Goal: Transaction & Acquisition: Subscribe to service/newsletter

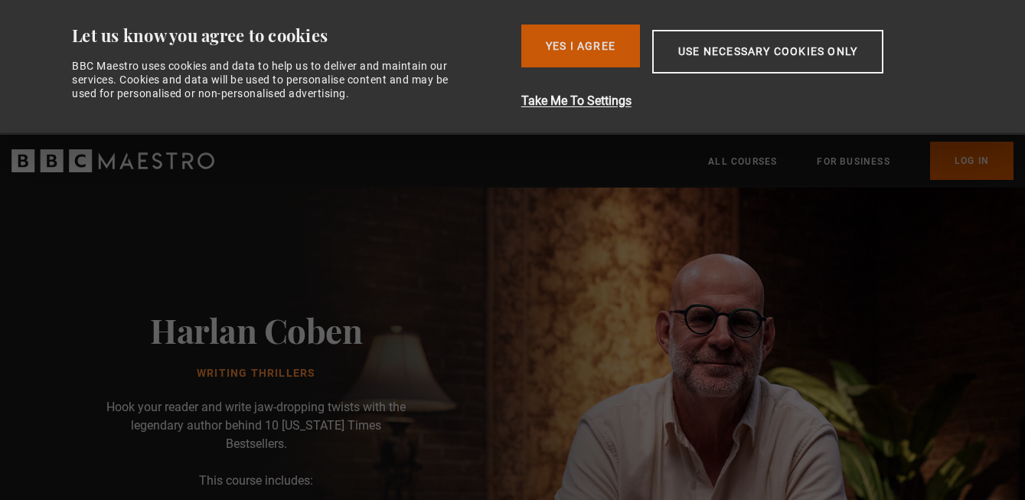
click at [592, 36] on button "Yes I Agree" at bounding box center [580, 45] width 119 height 43
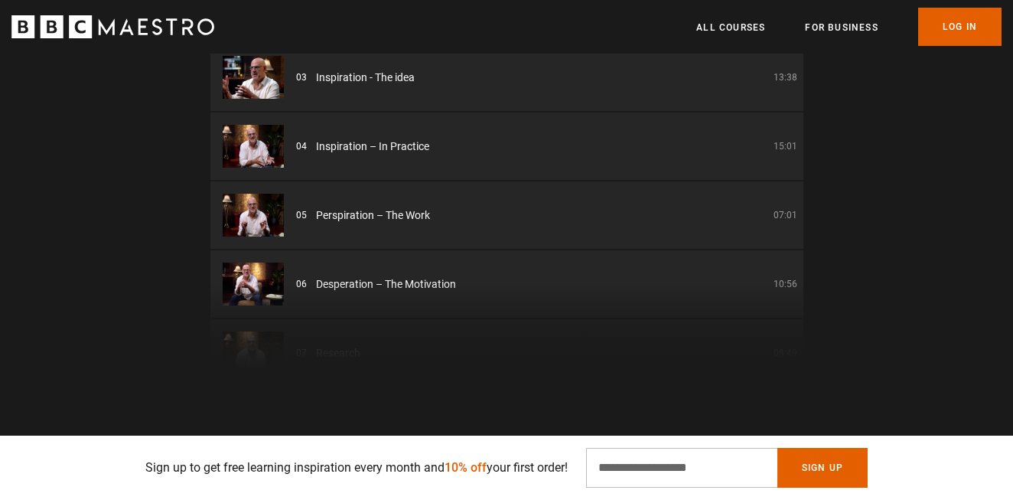
scroll to position [0, 401]
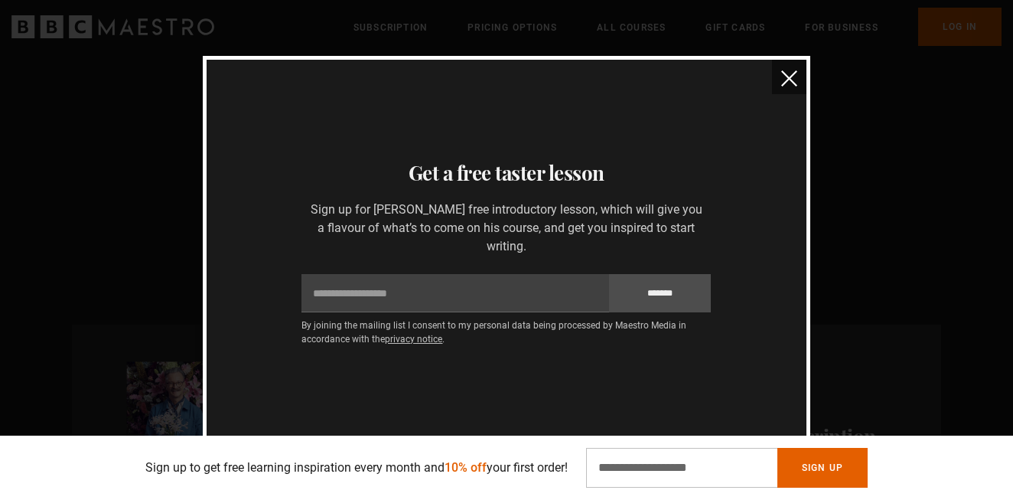
scroll to position [0, 201]
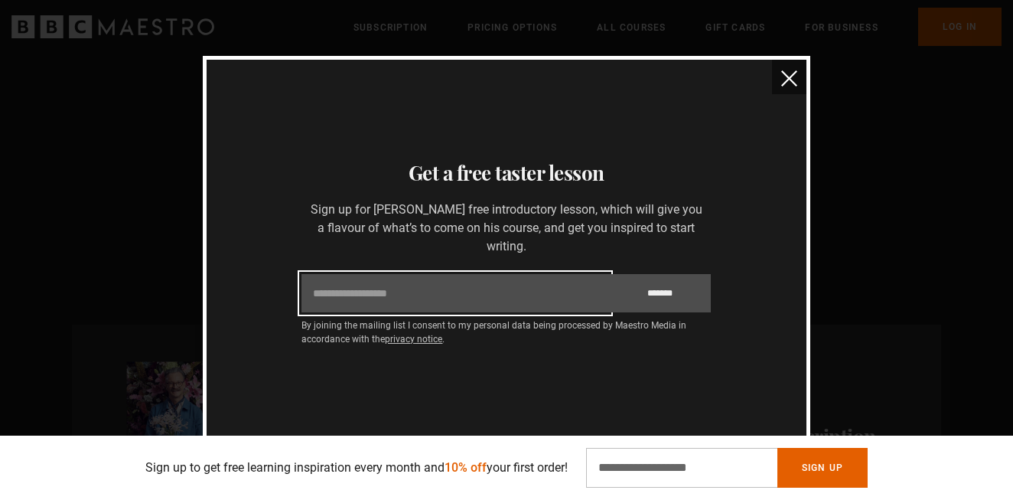
click at [420, 291] on input "Email" at bounding box center [455, 293] width 307 height 38
type input "**********"
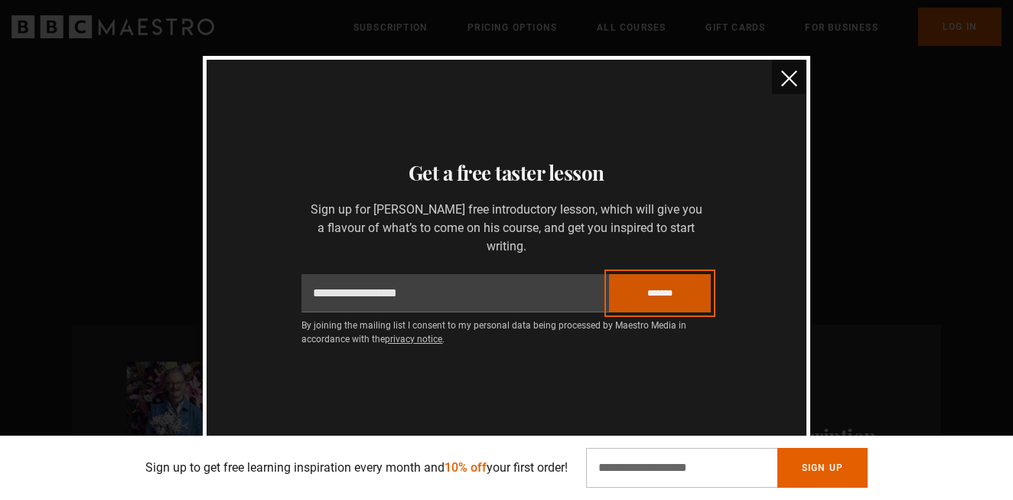
scroll to position [0, 401]
click at [656, 289] on input "*******" at bounding box center [660, 293] width 103 height 38
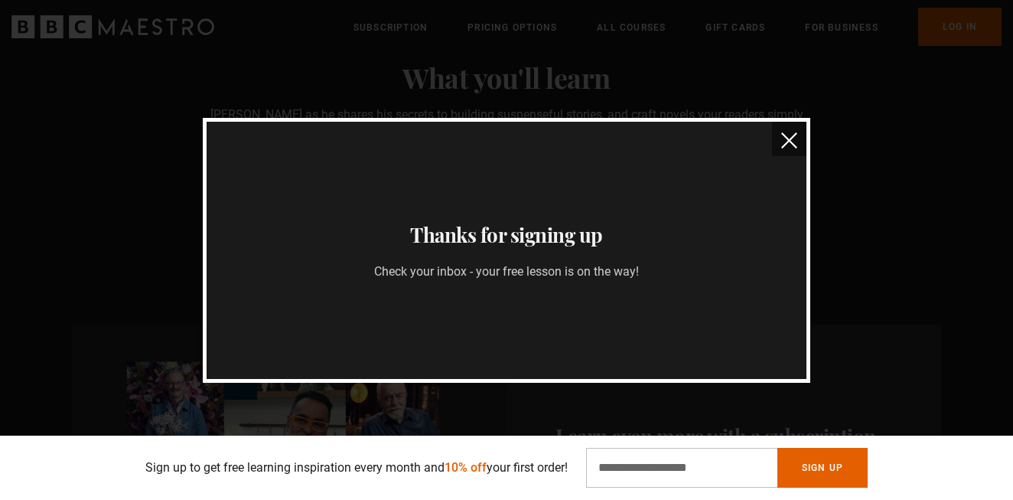
click at [791, 133] on img "close" at bounding box center [789, 140] width 16 height 16
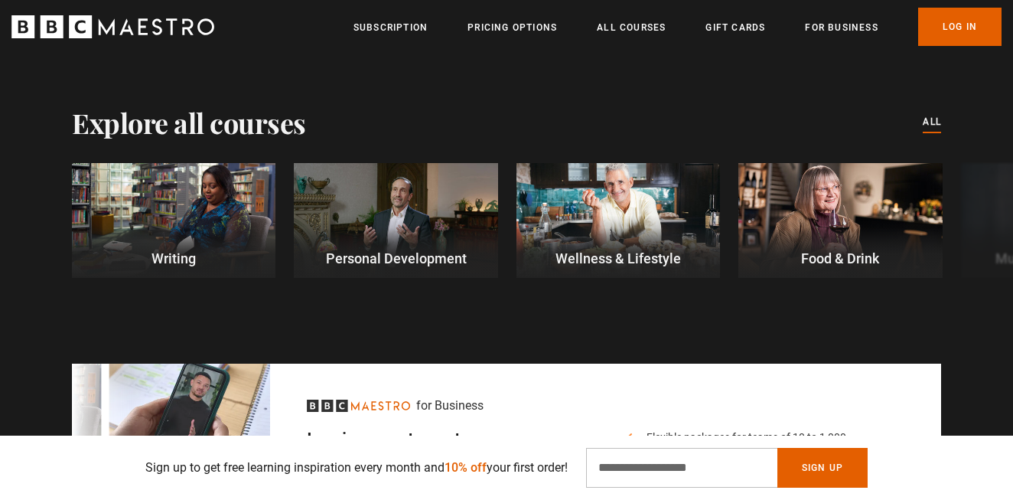
scroll to position [4345, 0]
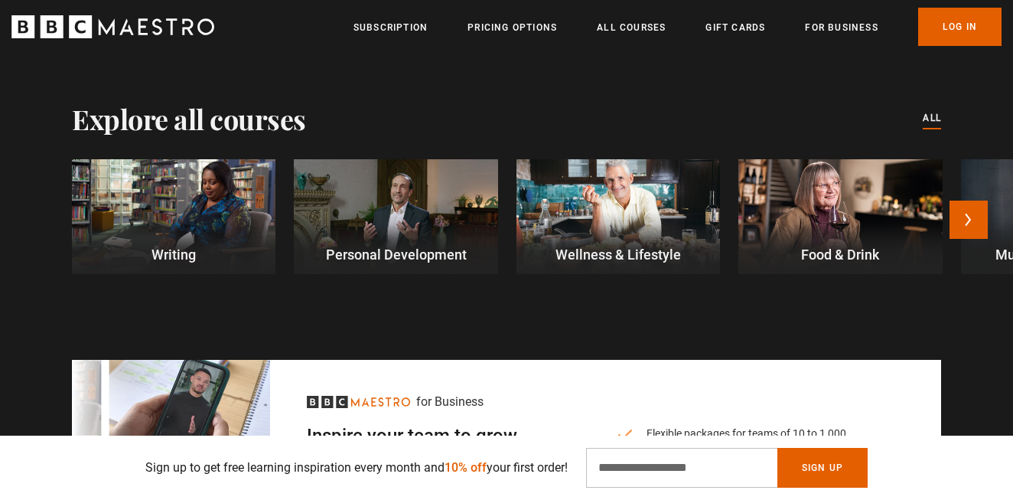
click at [187, 178] on div at bounding box center [174, 216] width 204 height 115
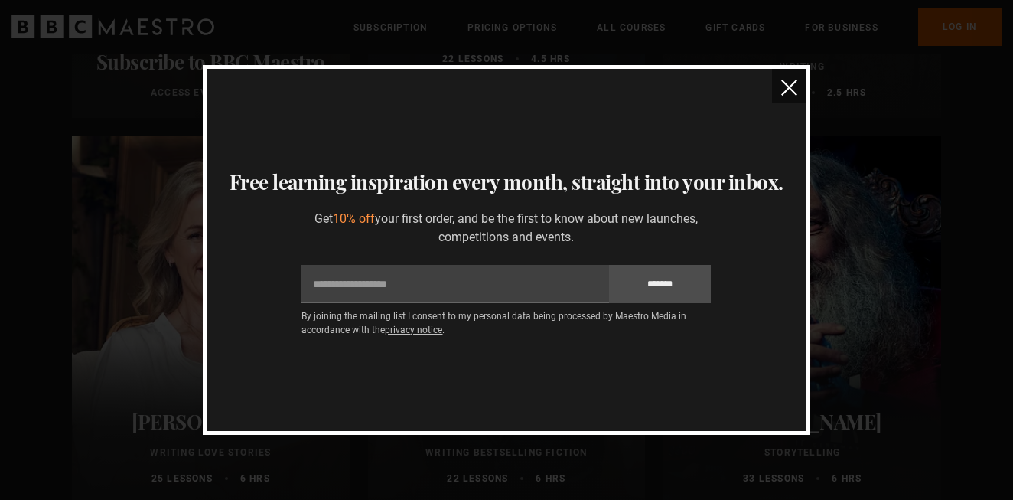
scroll to position [484, 0]
click at [787, 87] on img "close" at bounding box center [789, 88] width 16 height 16
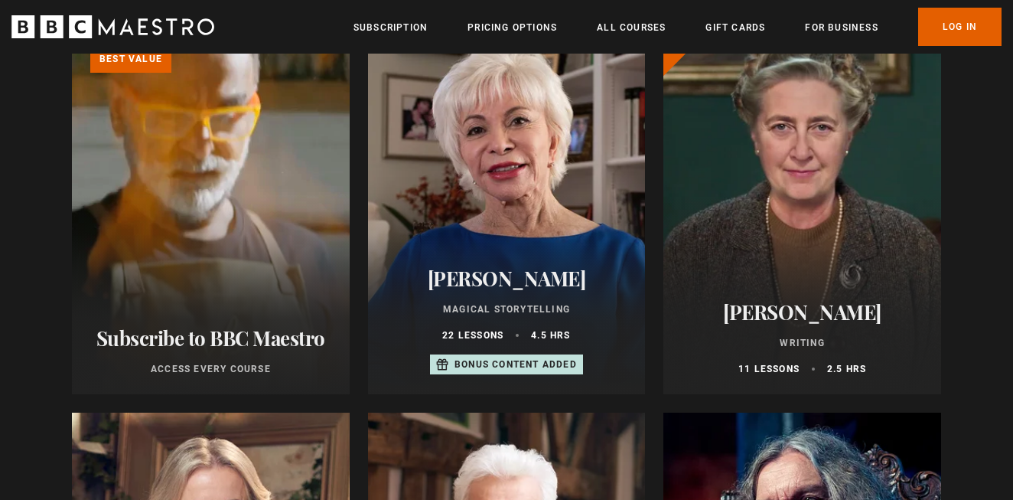
scroll to position [0, 0]
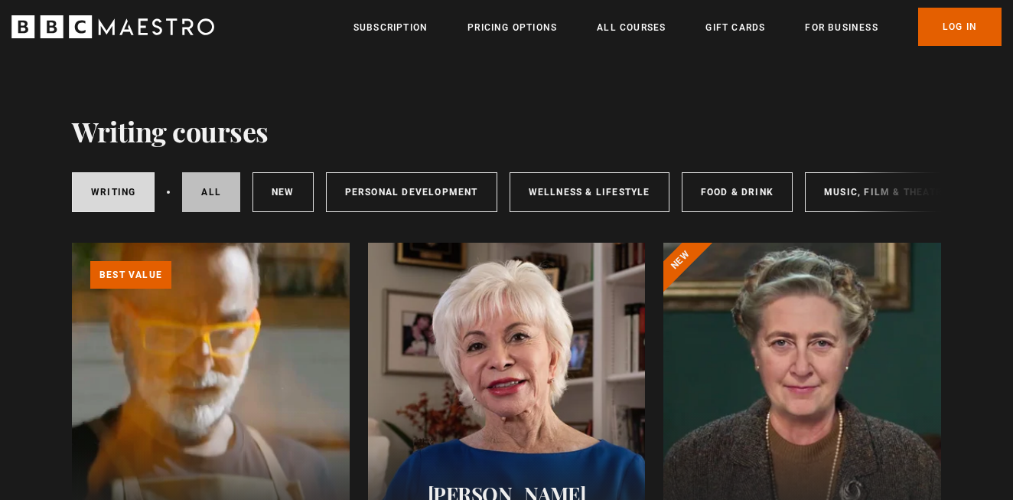
click at [224, 191] on link "All courses" at bounding box center [211, 192] width 58 height 40
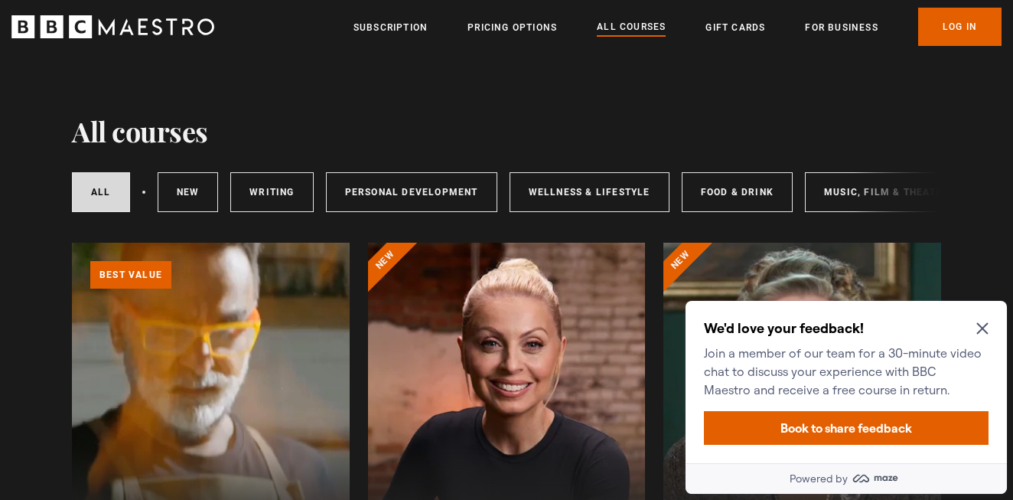
click at [983, 327] on icon "Close Maze Prompt" at bounding box center [982, 328] width 11 height 11
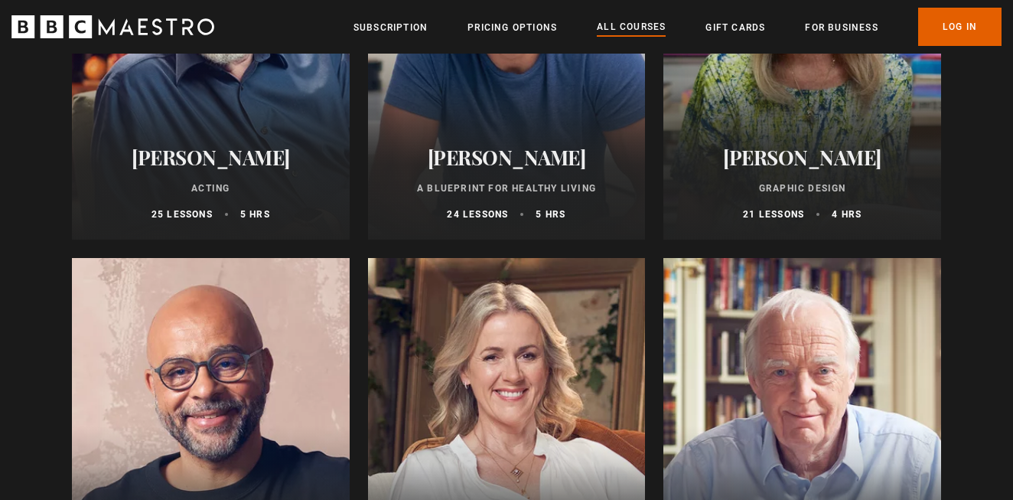
scroll to position [2647, 0]
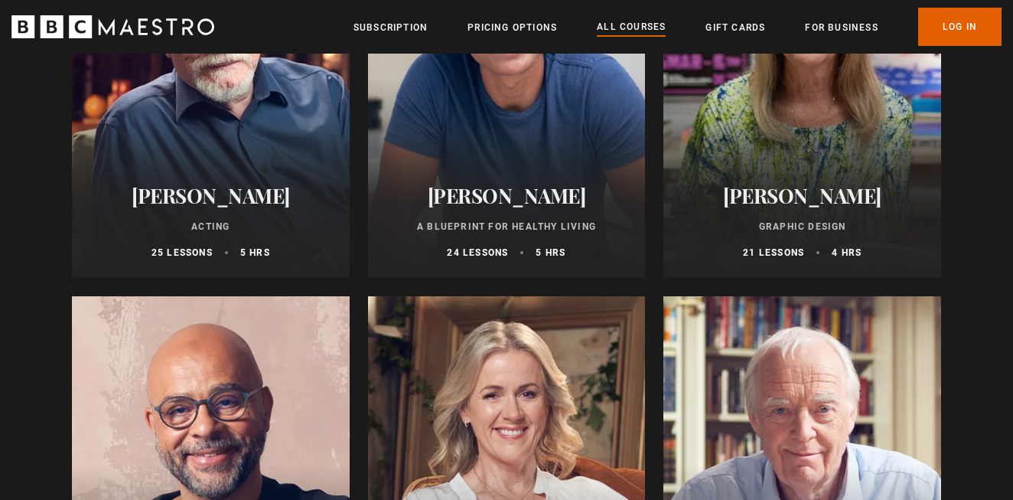
click at [806, 165] on div at bounding box center [803, 93] width 278 height 367
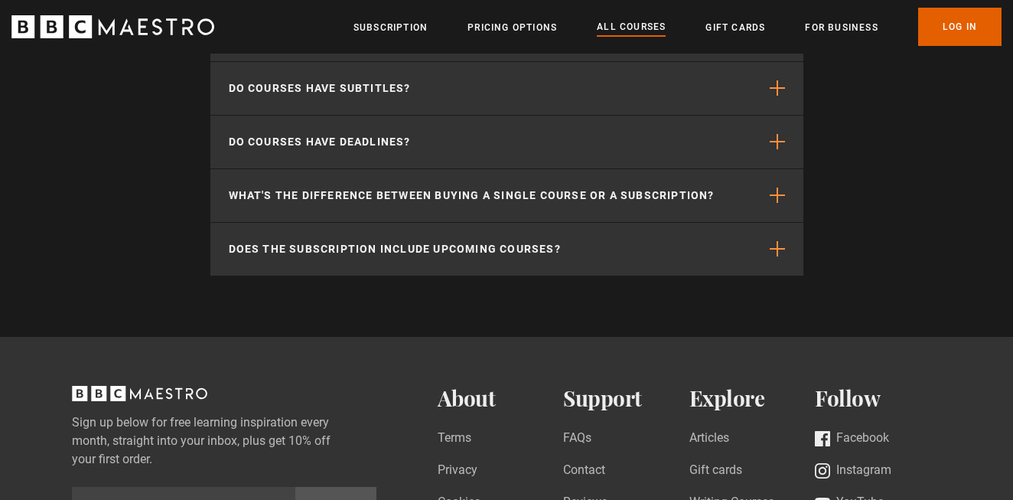
scroll to position [7097, 0]
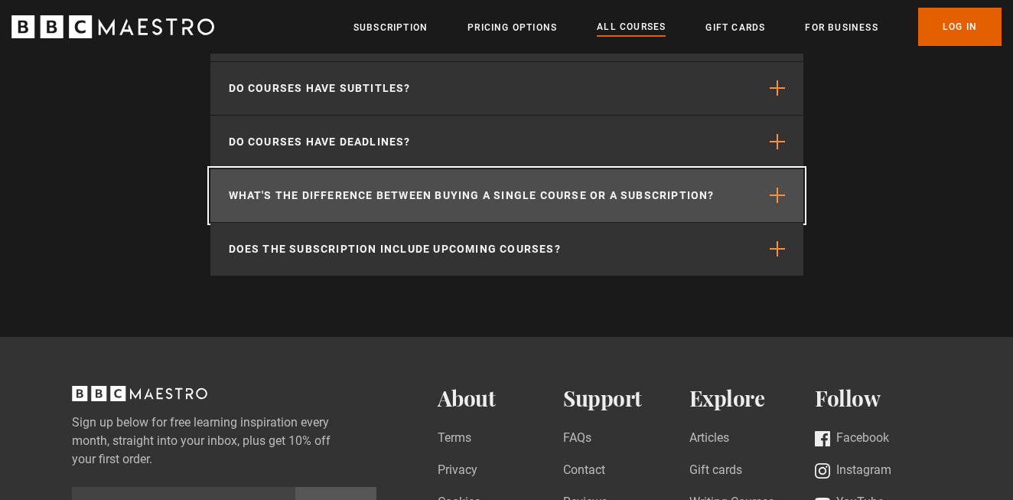
click at [427, 204] on p "What's the difference between buying a single course or a subscription?" at bounding box center [472, 196] width 486 height 16
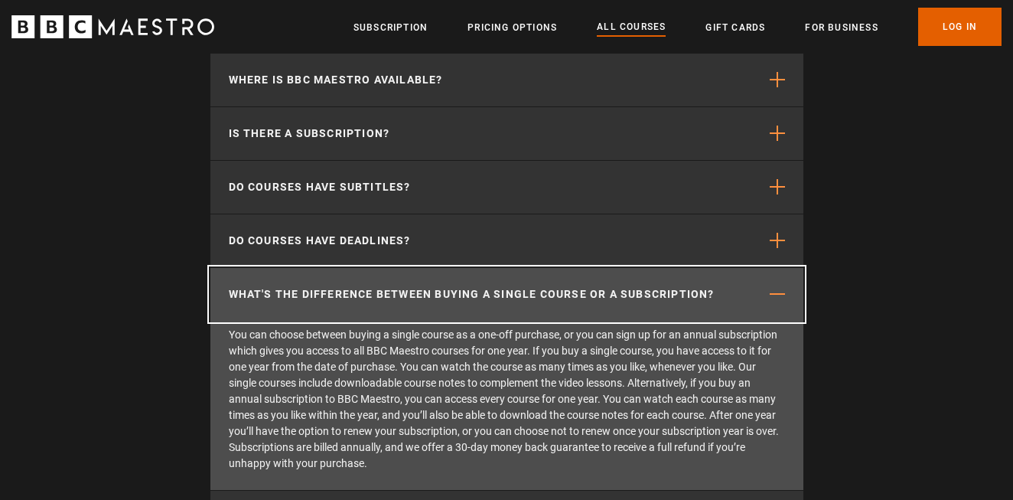
scroll to position [6996, 0]
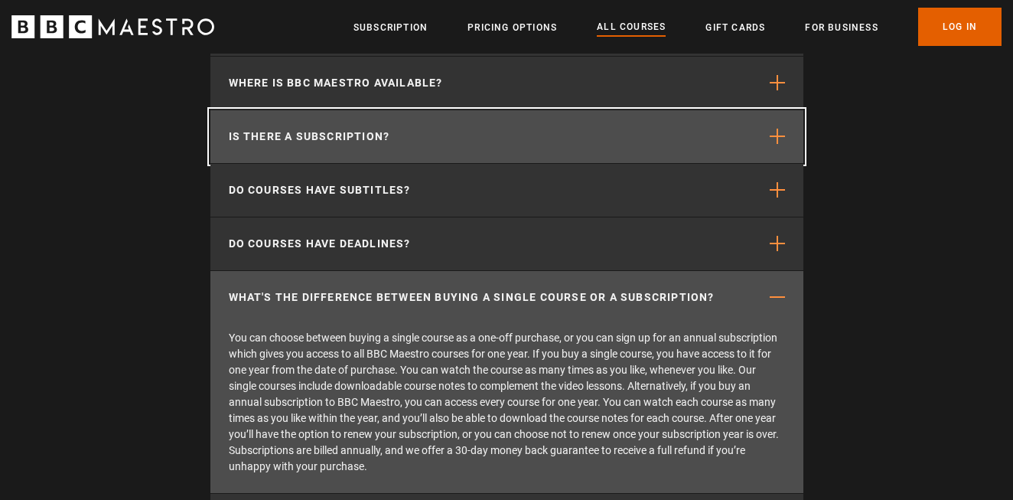
click at [385, 145] on p "Is there a subscription?" at bounding box center [309, 137] width 161 height 16
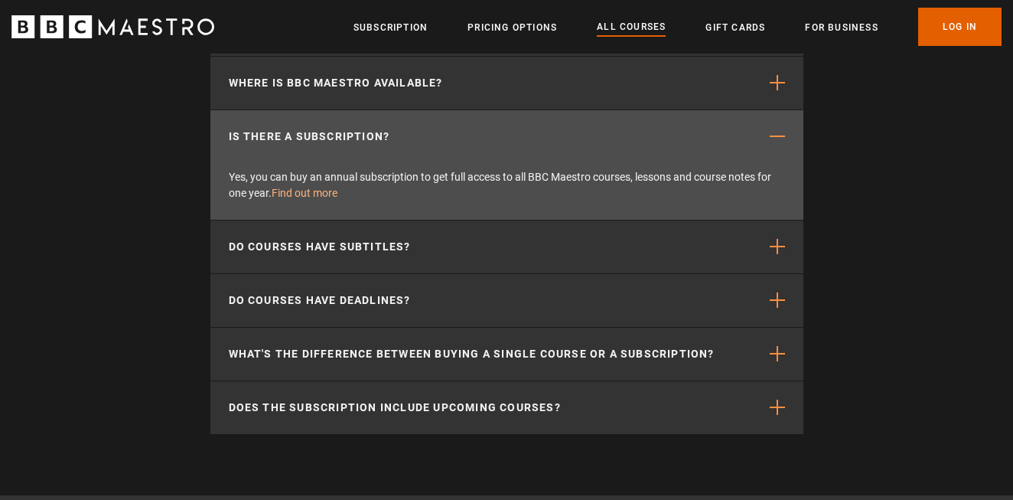
click at [328, 198] on link "Find out more" at bounding box center [305, 193] width 66 height 12
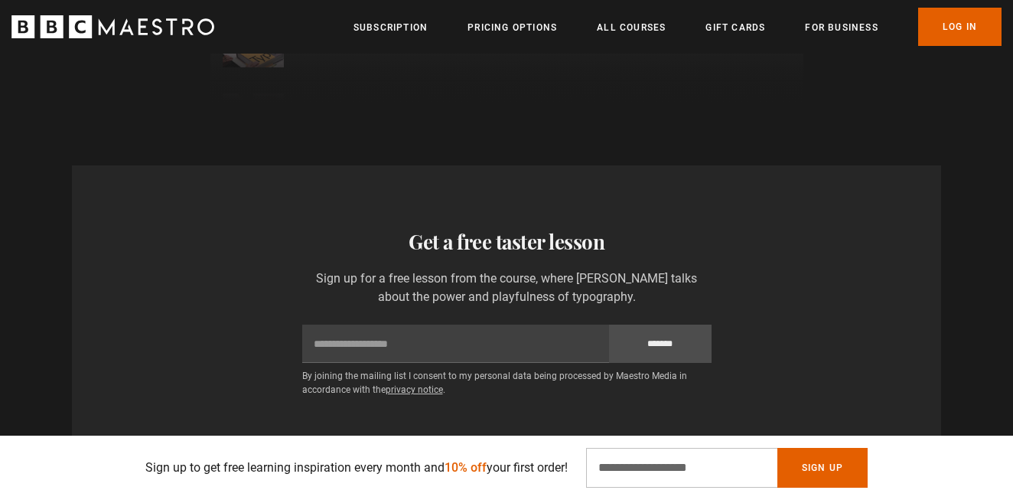
scroll to position [2565, 0]
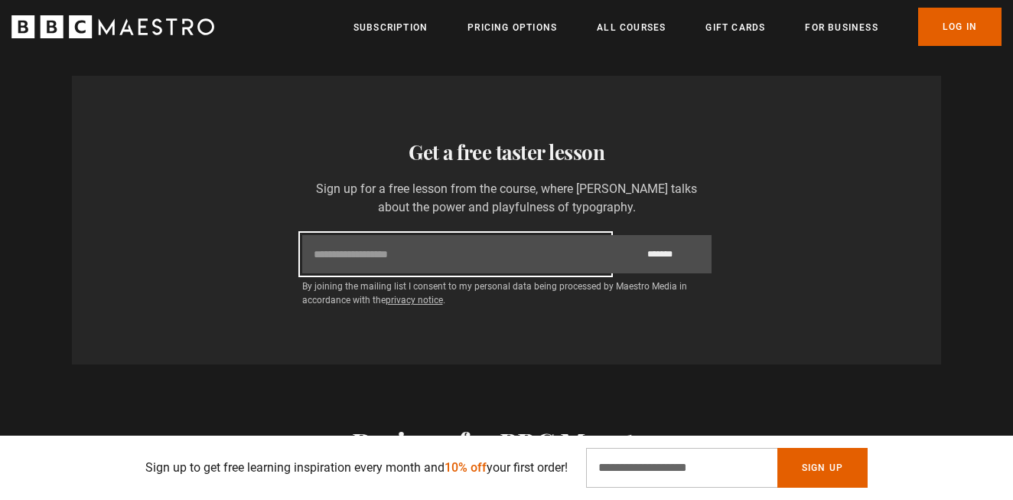
click at [366, 235] on input "Email" at bounding box center [455, 254] width 307 height 38
type input "**********"
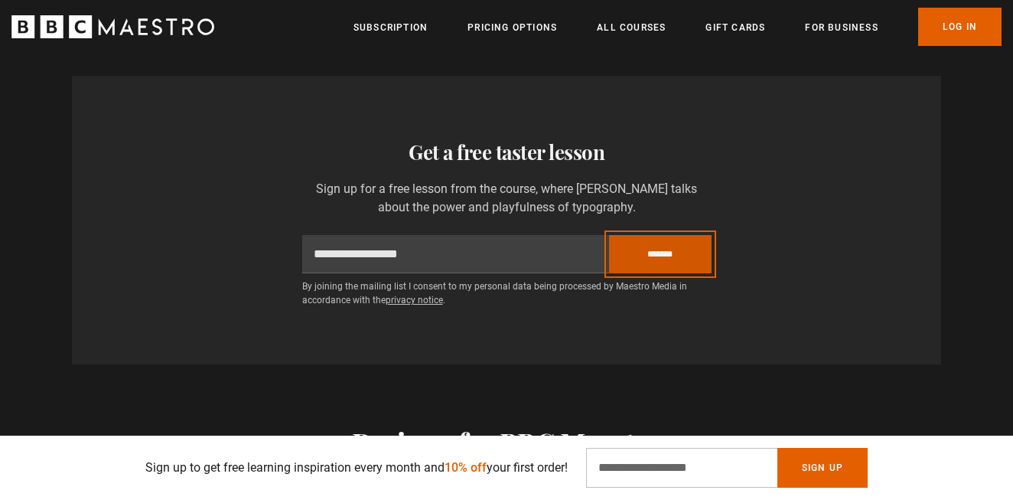
click at [631, 235] on input "*******" at bounding box center [660, 254] width 103 height 38
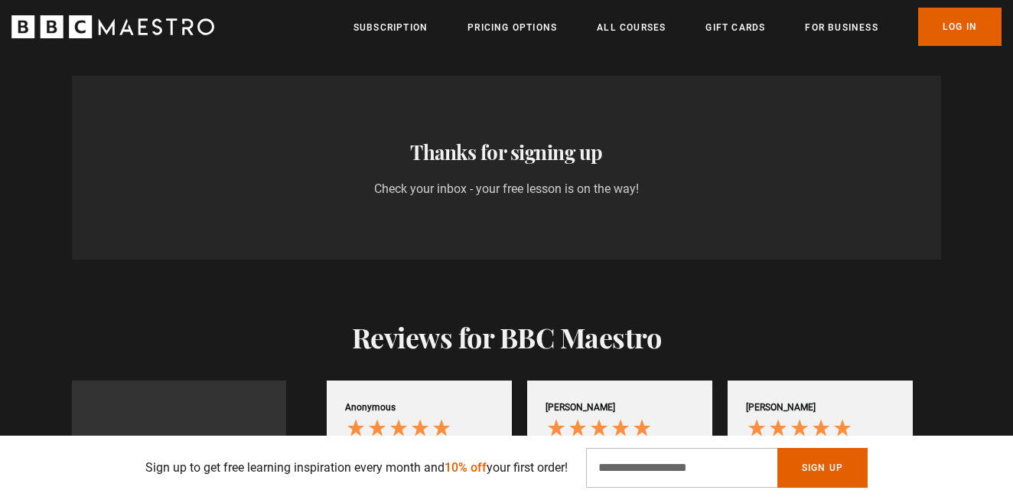
scroll to position [0, 401]
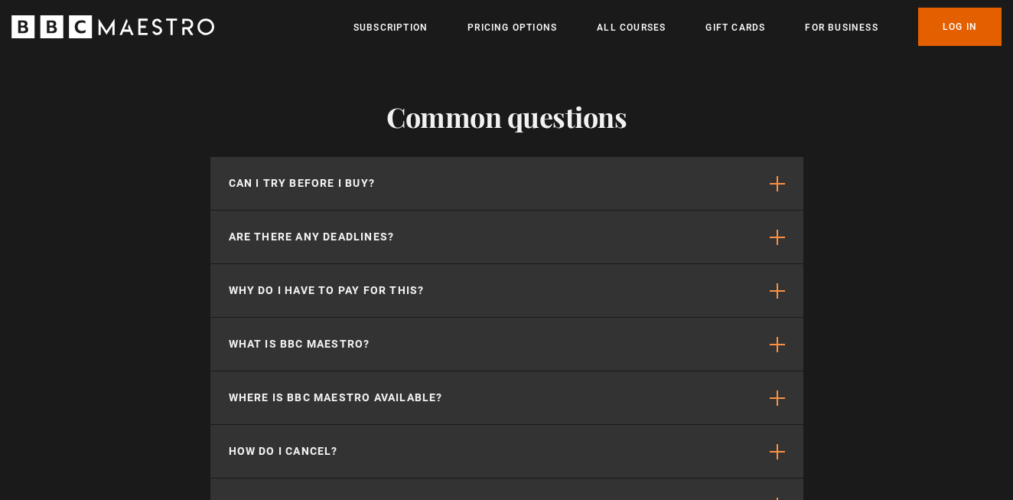
scroll to position [4065, 0]
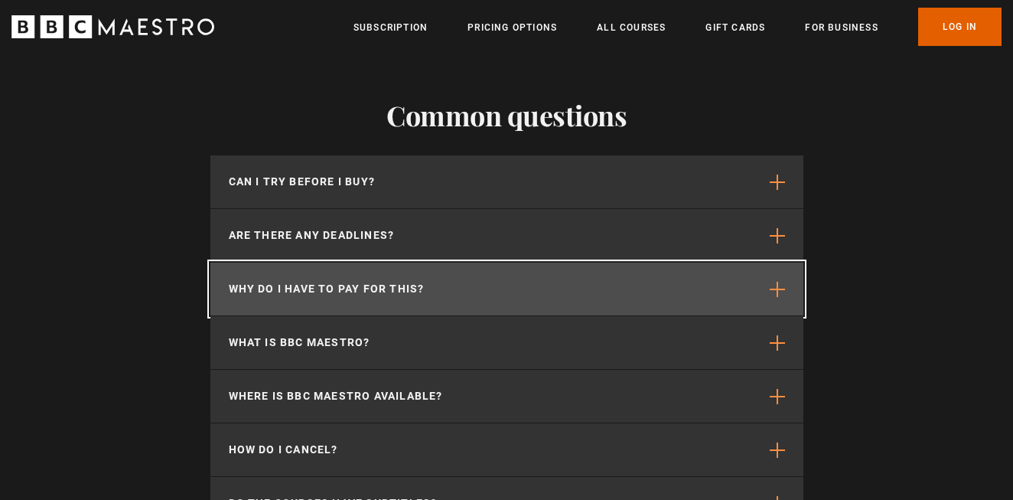
click at [423, 281] on p "Why do I have to pay for this?" at bounding box center [327, 289] width 196 height 16
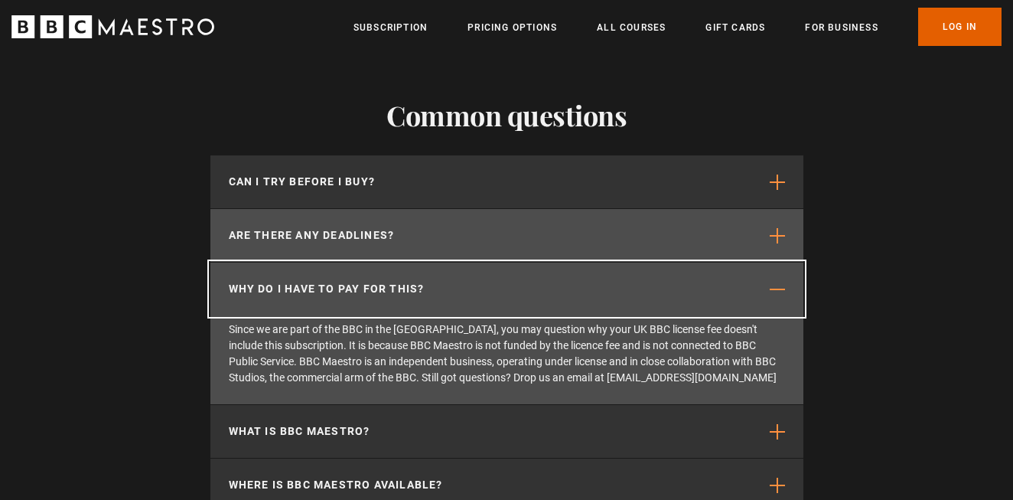
scroll to position [0, 802]
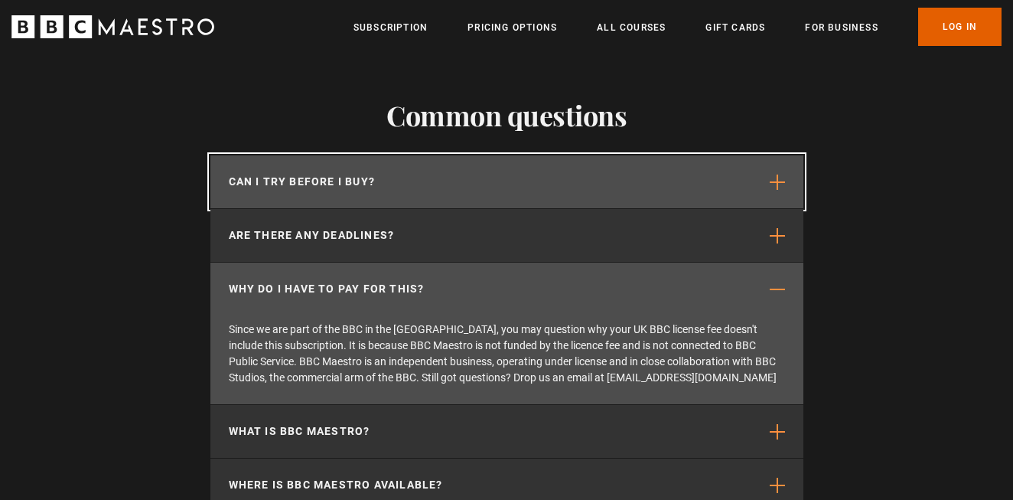
click at [394, 155] on button "Can I try before I buy?" at bounding box center [506, 181] width 593 height 53
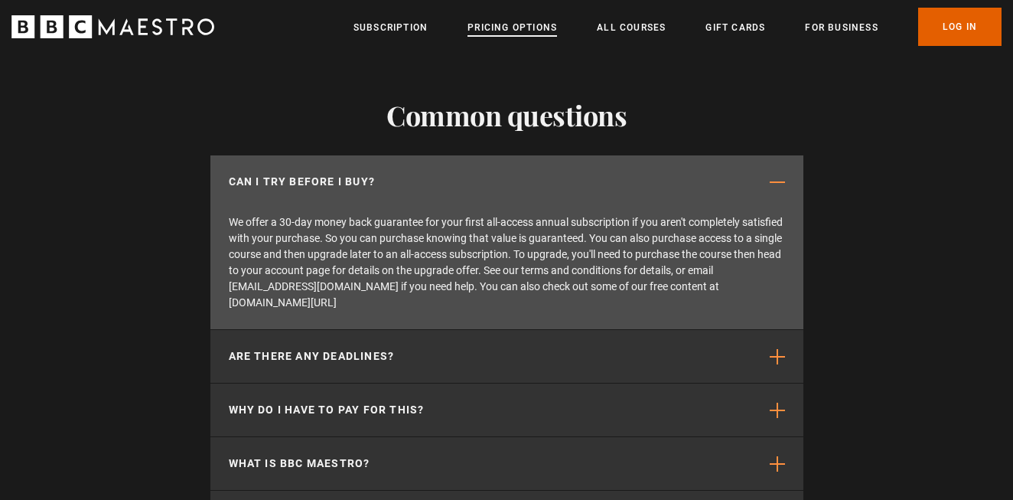
click at [499, 24] on link "Pricing Options" at bounding box center [513, 27] width 90 height 15
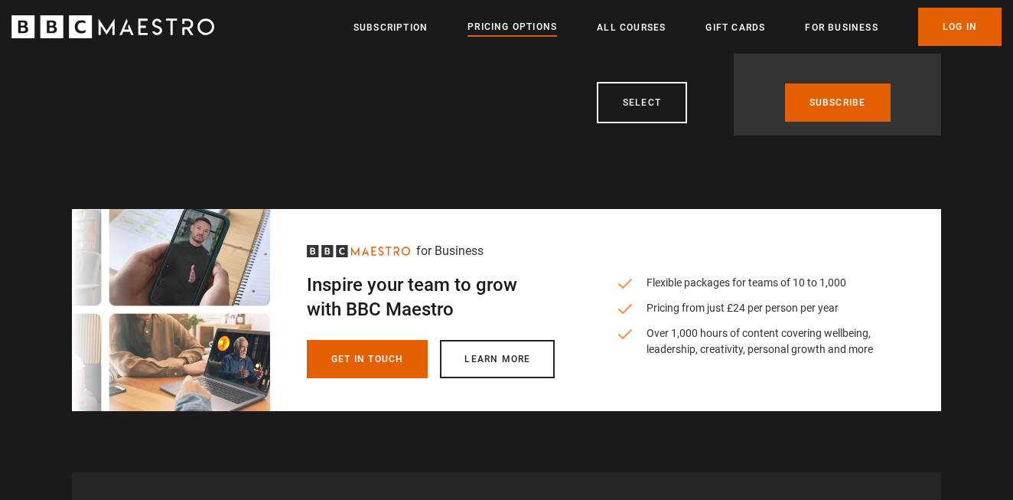
scroll to position [635, 0]
